Goal: Navigation & Orientation: Understand site structure

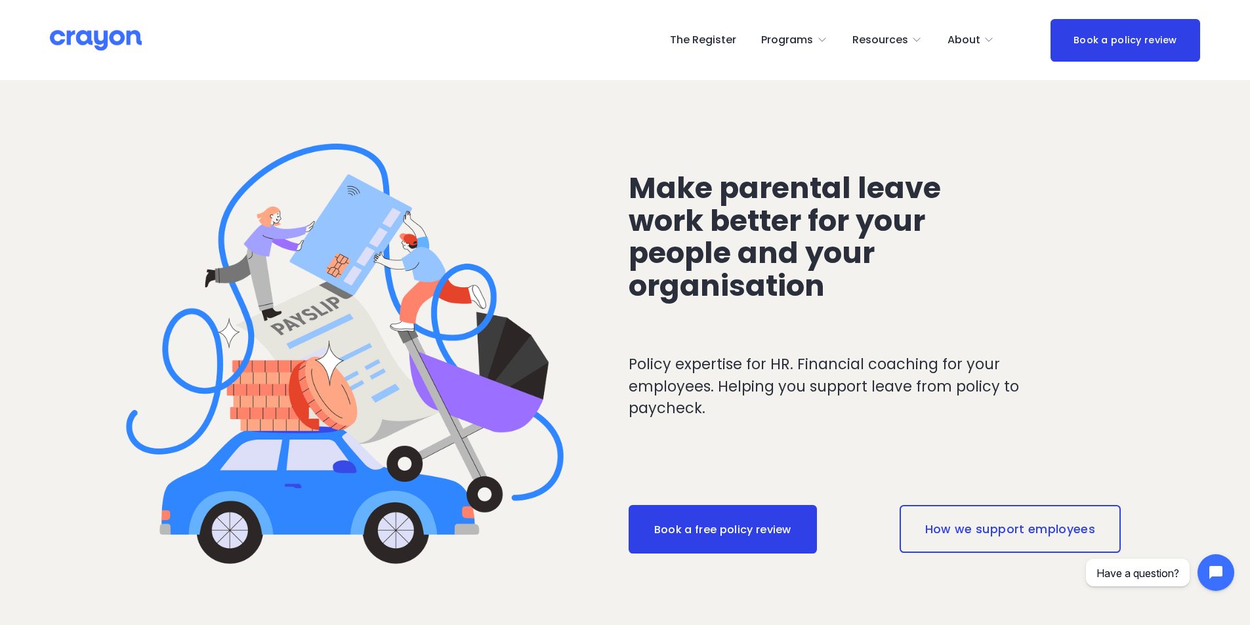
click at [717, 39] on link "The Register" at bounding box center [703, 40] width 66 height 21
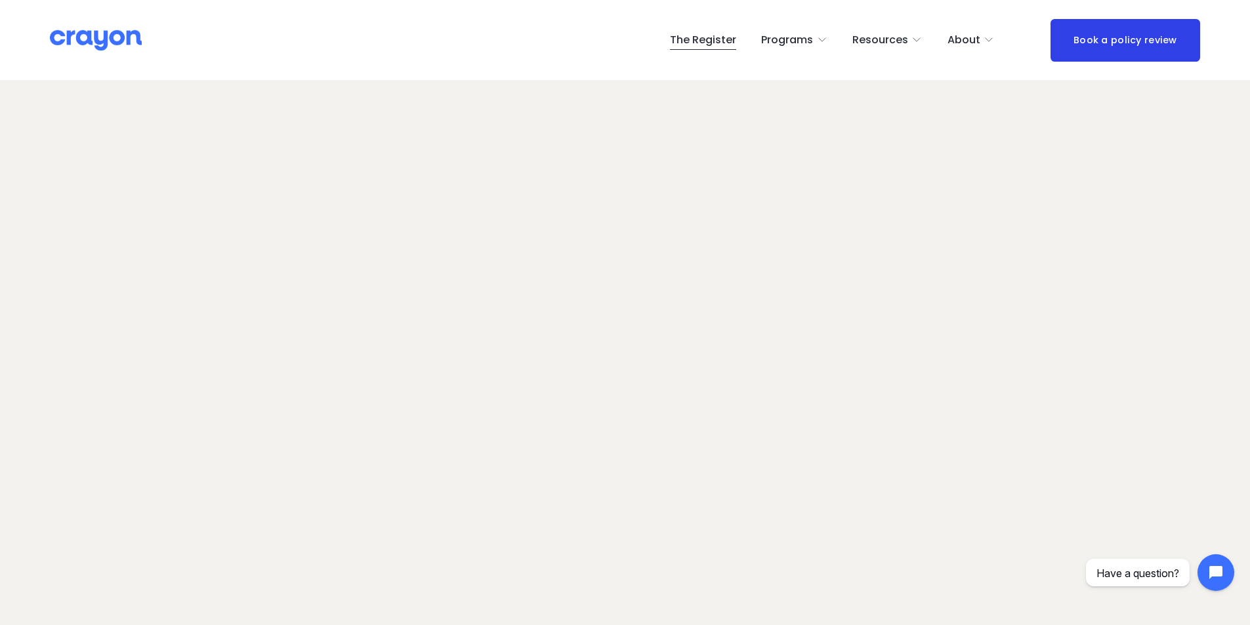
click at [0, 0] on span "About Us" at bounding box center [0, 0] width 0 height 0
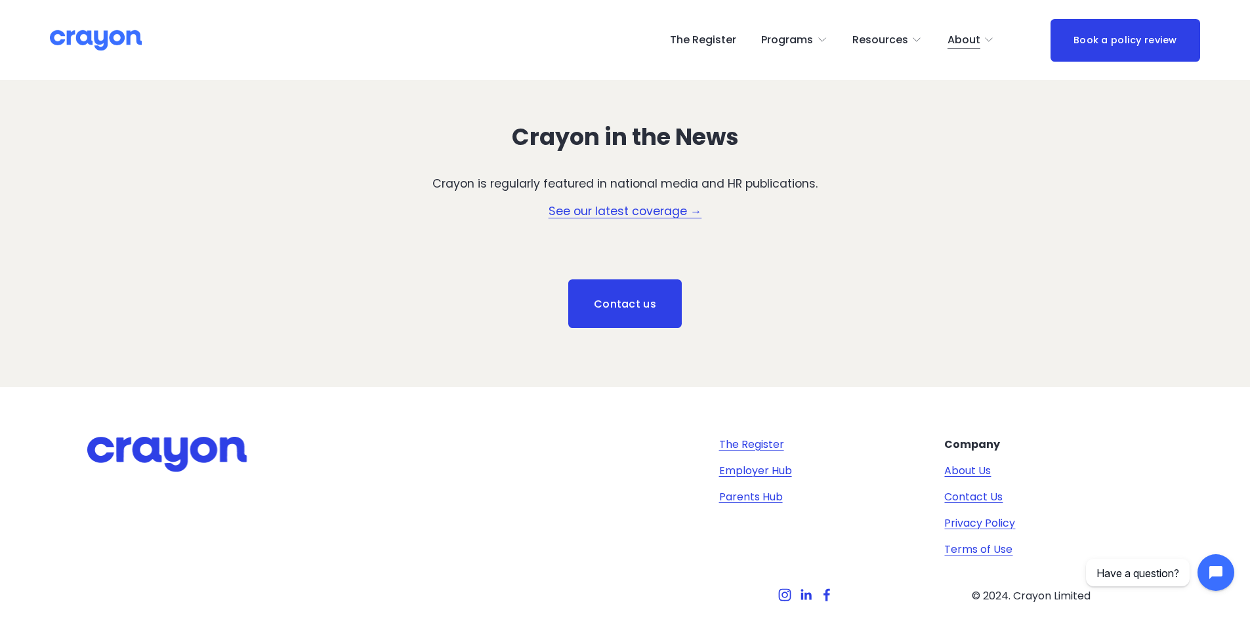
scroll to position [1973, 0]
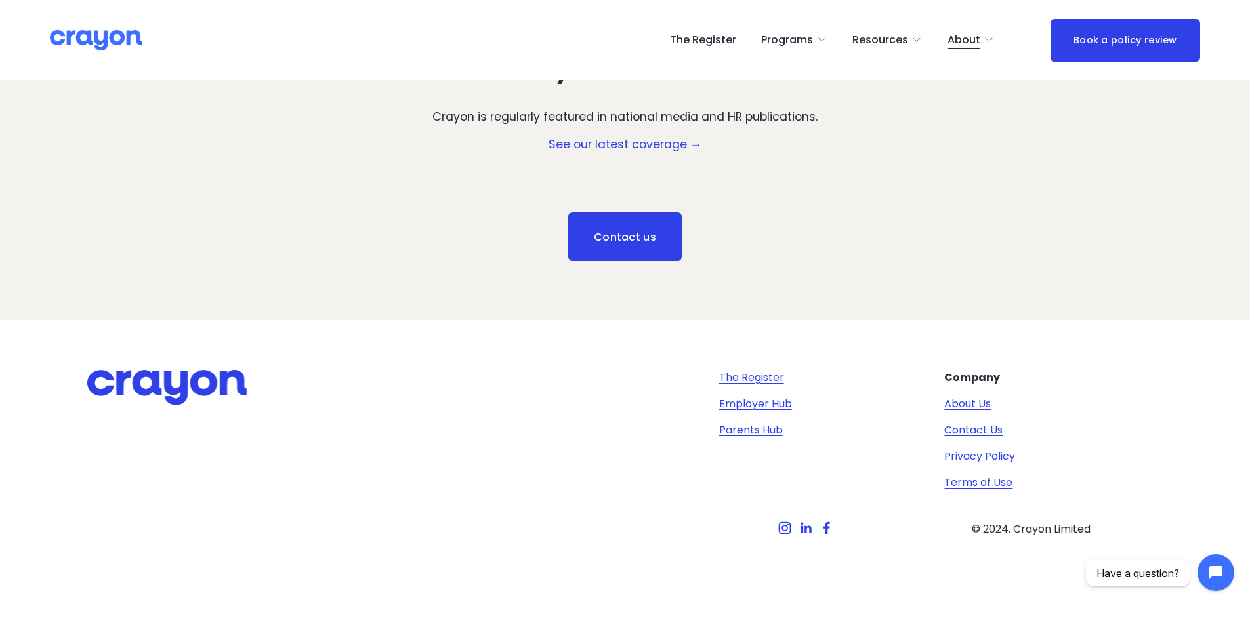
click at [971, 406] on link "About Us" at bounding box center [967, 404] width 47 height 16
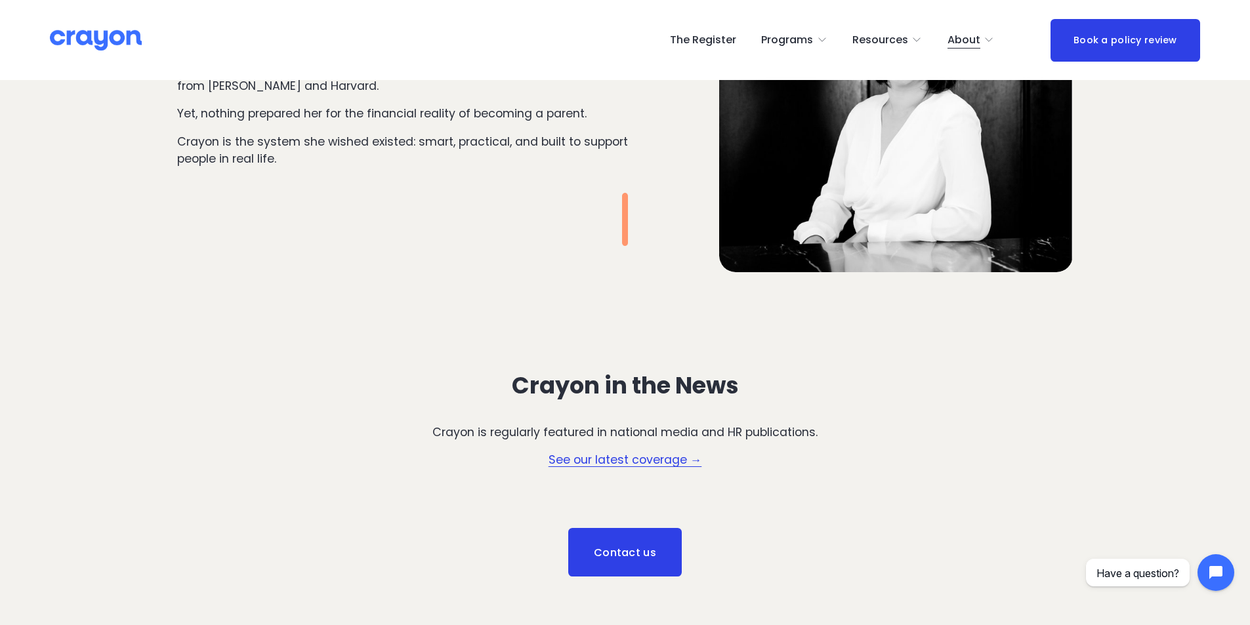
scroll to position [1903, 0]
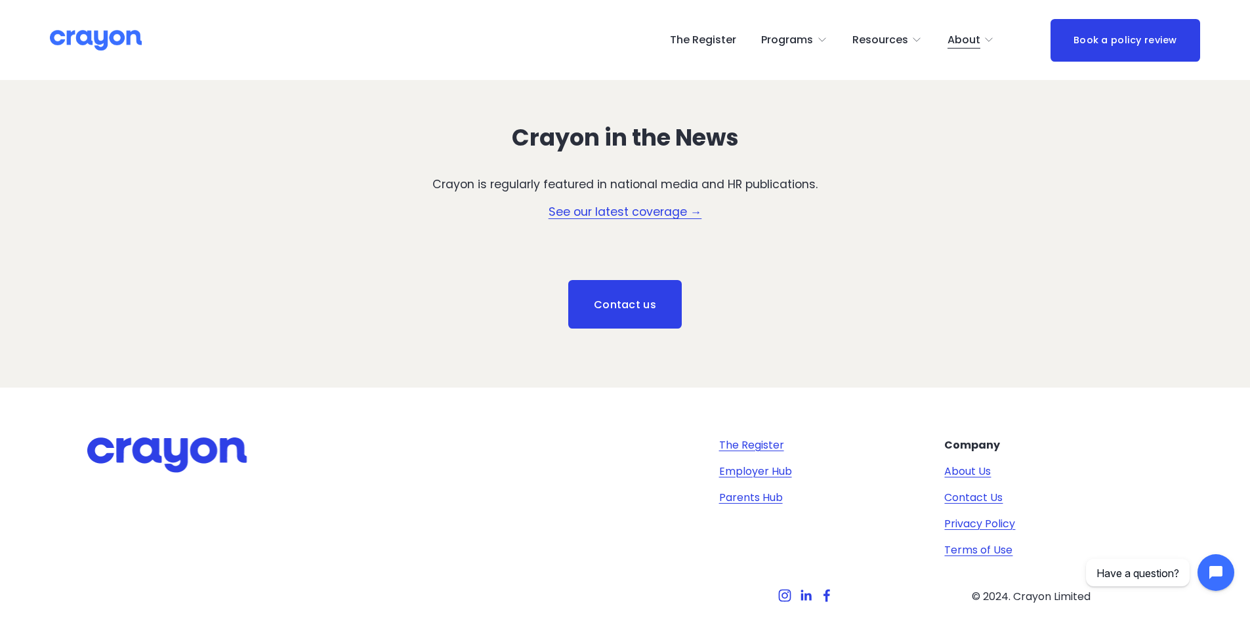
click at [621, 215] on link "See our latest coverage →" at bounding box center [626, 212] width 154 height 16
